Goal: Navigation & Orientation: Find specific page/section

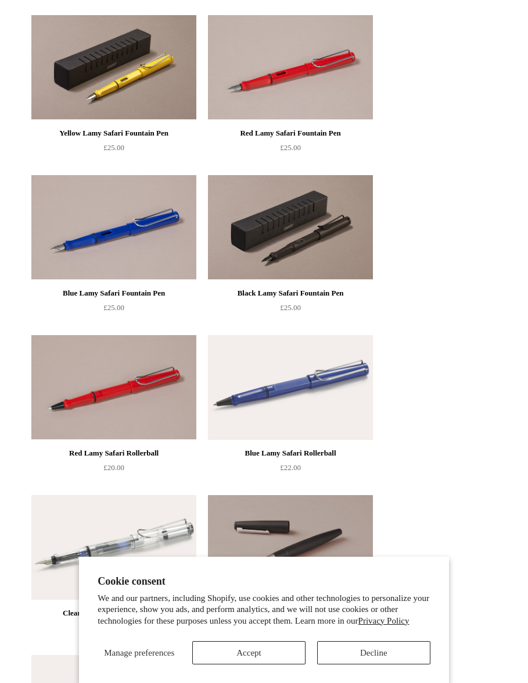
scroll to position [388, 0]
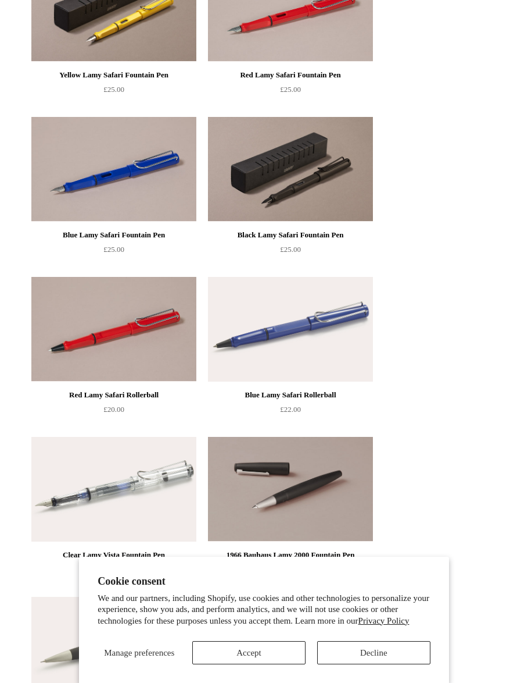
click at [395, 664] on button "Decline" at bounding box center [373, 652] width 113 height 23
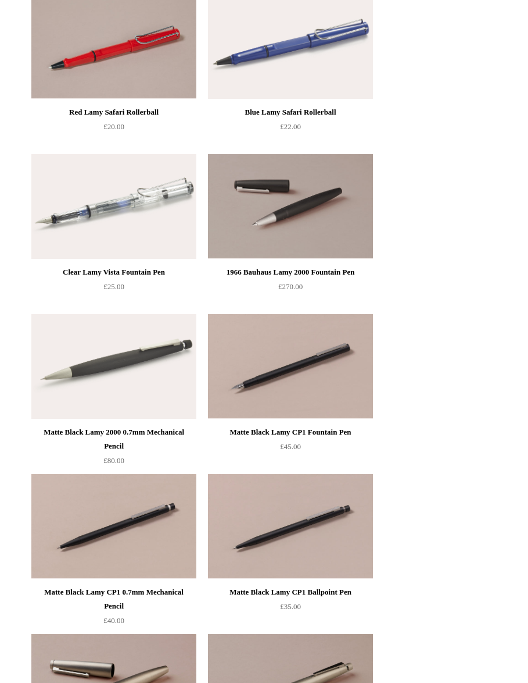
scroll to position [533, 0]
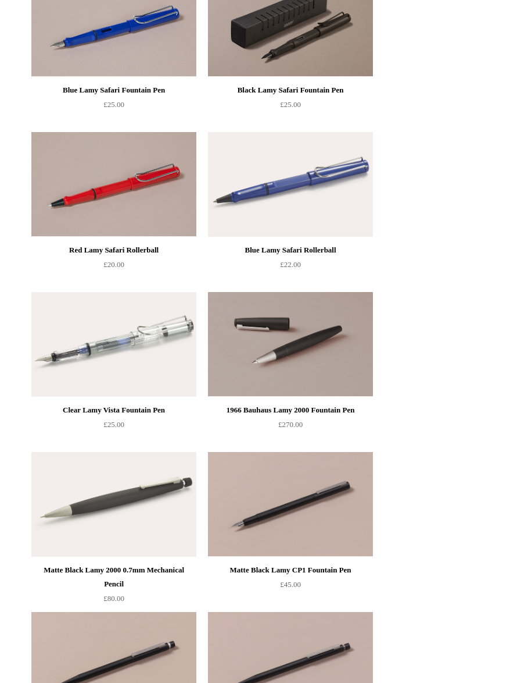
click at [129, 341] on img at bounding box center [113, 344] width 165 height 105
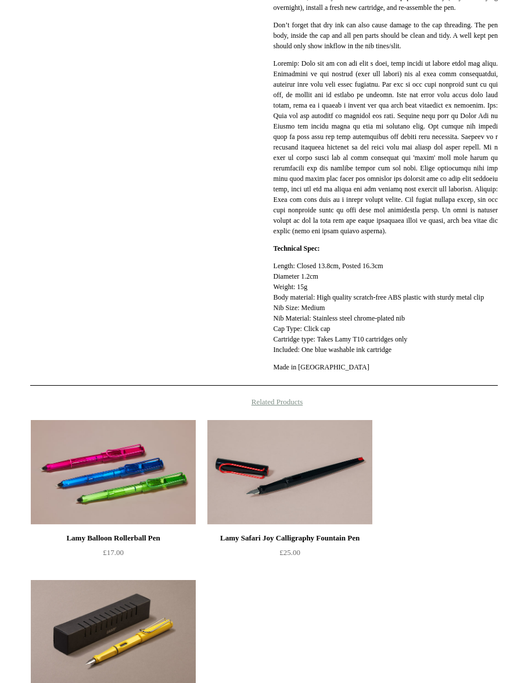
scroll to position [1053, 0]
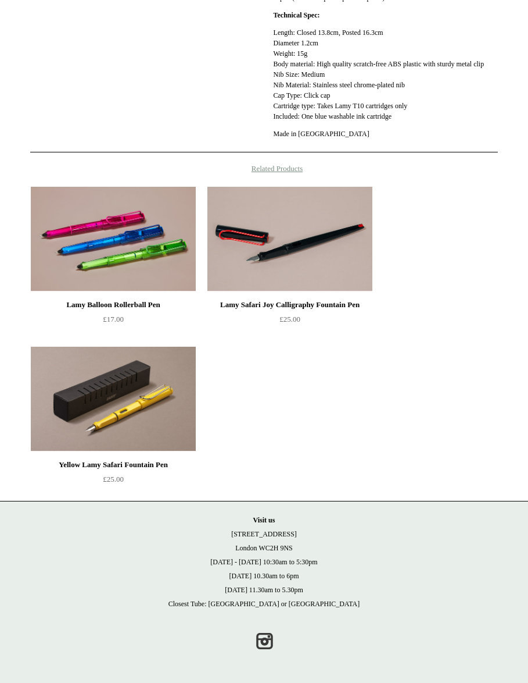
click at [169, 443] on img at bounding box center [113, 398] width 165 height 105
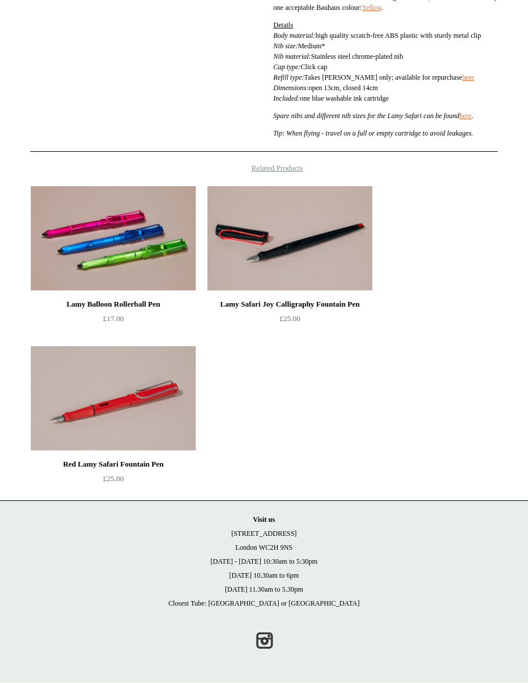
scroll to position [732, 0]
click at [339, 260] on img at bounding box center [290, 239] width 165 height 105
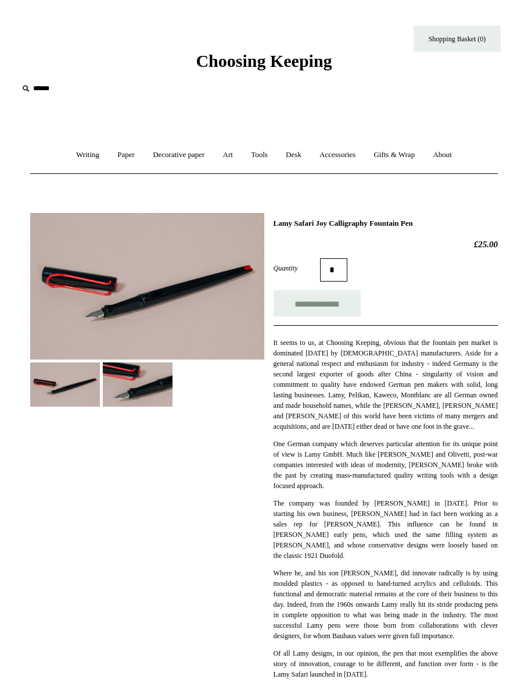
click at [124, 151] on link "Paper +" at bounding box center [126, 155] width 34 height 31
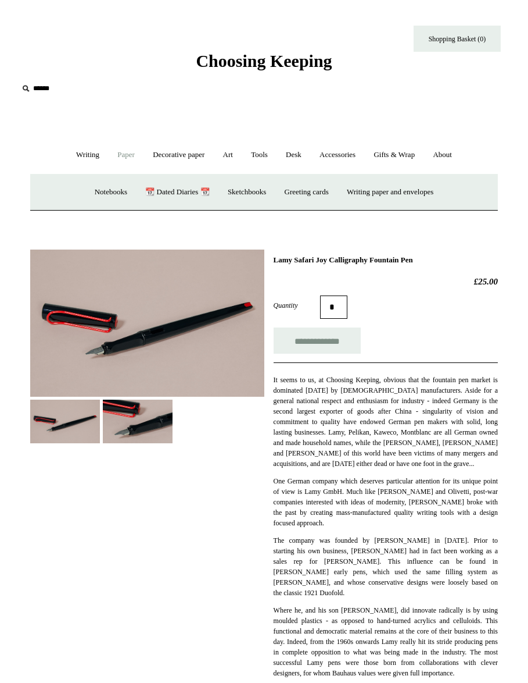
click at [102, 194] on link "Notebooks +" at bounding box center [111, 192] width 49 height 31
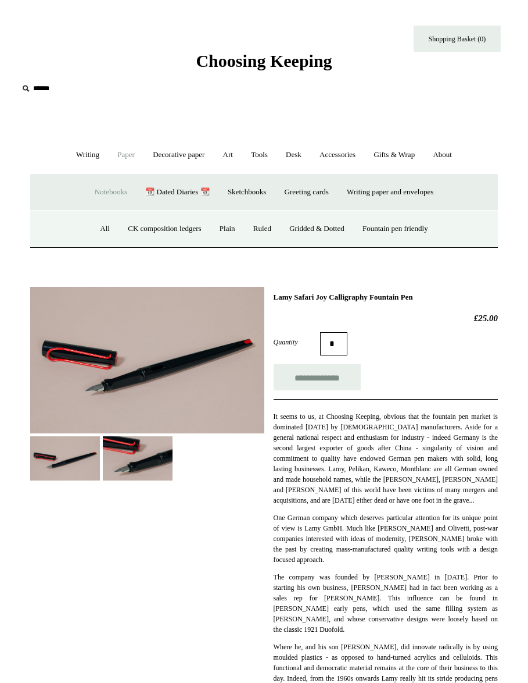
click at [114, 196] on link "Notebooks -" at bounding box center [111, 192] width 49 height 31
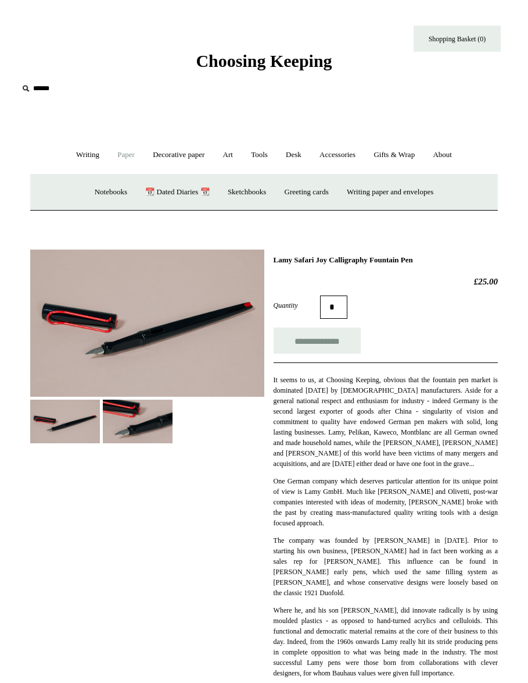
click at [105, 190] on link "Notebooks +" at bounding box center [111, 192] width 49 height 31
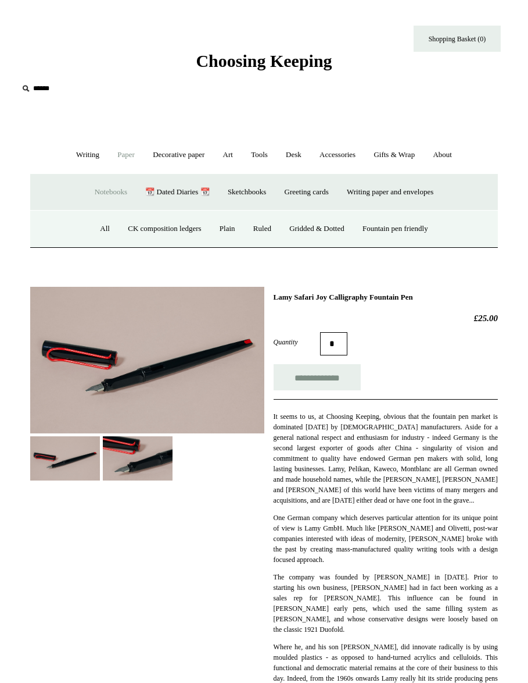
click at [402, 226] on link "Fountain pen friendly" at bounding box center [396, 228] width 82 height 31
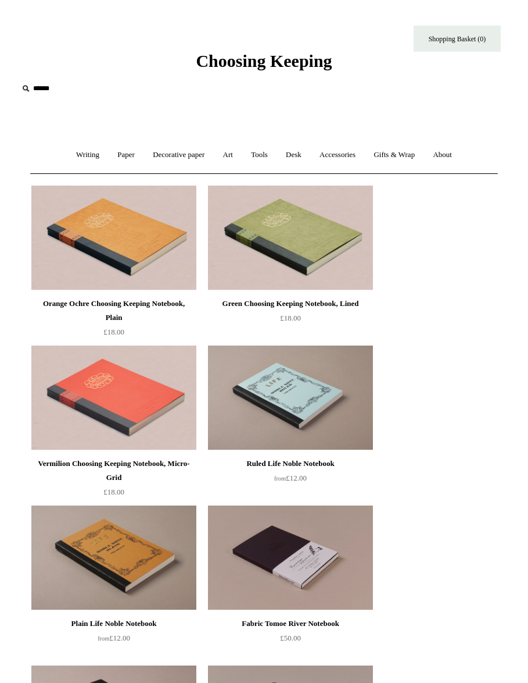
click at [83, 152] on link "Writing +" at bounding box center [88, 155] width 40 height 31
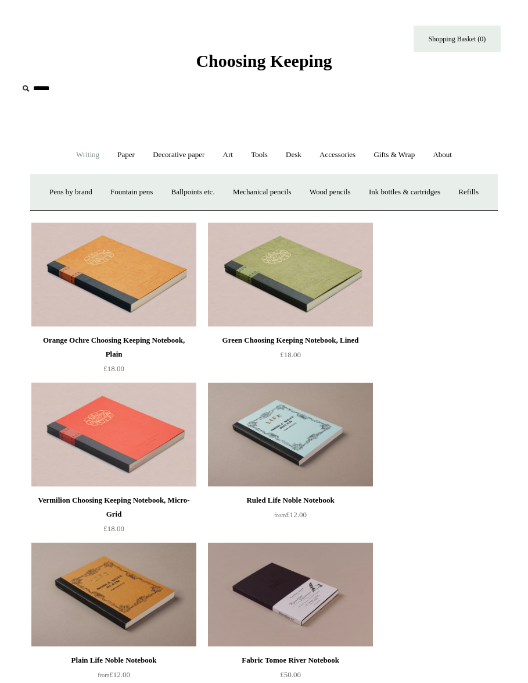
click at [187, 149] on link "Decorative paper +" at bounding box center [179, 155] width 68 height 31
click at [239, 147] on link "Art +" at bounding box center [228, 155] width 26 height 31
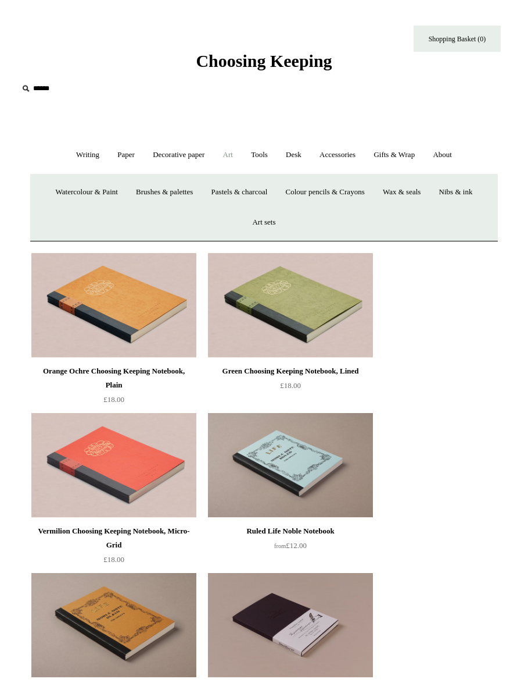
click at [120, 151] on link "Paper +" at bounding box center [126, 155] width 34 height 31
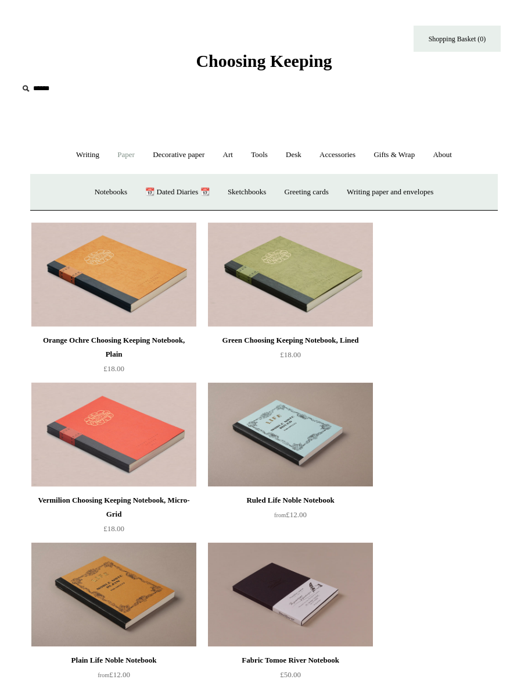
click at [110, 180] on link "Notebooks +" at bounding box center [111, 192] width 49 height 31
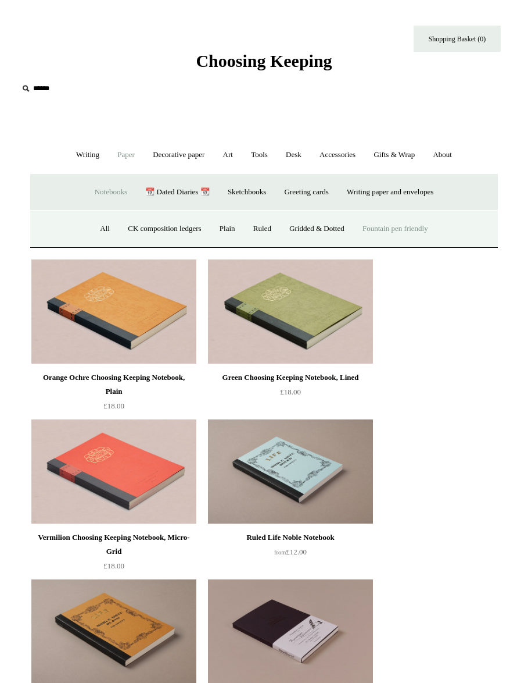
click at [96, 224] on link "All" at bounding box center [105, 228] width 26 height 31
